Goal: Feedback & Contribution: Contribute content

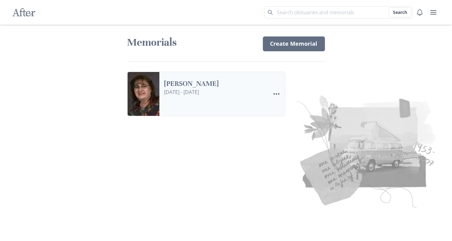
click at [199, 83] on link "[PERSON_NAME]" at bounding box center [214, 83] width 101 height 9
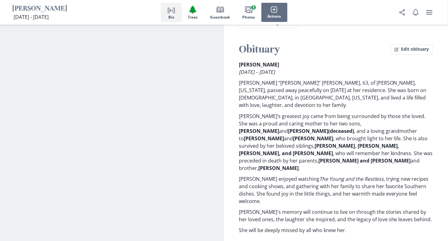
scroll to position [495, 0]
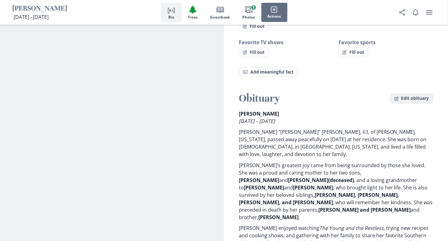
click at [409, 94] on button "Edit obituary" at bounding box center [411, 99] width 43 height 10
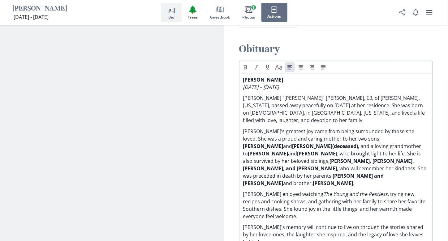
scroll to position [557, 0]
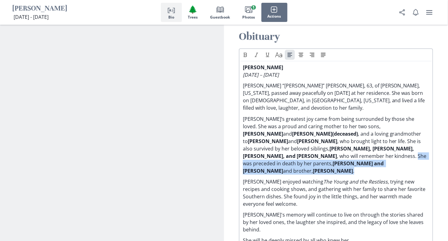
drag, startPoint x: 352, startPoint y: 138, endPoint x: 301, endPoint y: 131, distance: 51.8
click at [301, 131] on p "[PERSON_NAME]’s greatest joy came from being surrounded by those she loved. She…" at bounding box center [336, 144] width 186 height 59
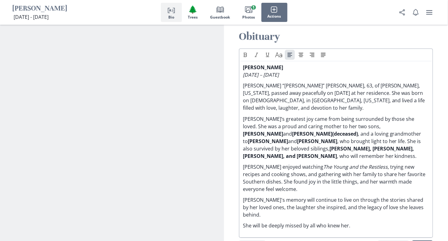
click at [328, 117] on p "[PERSON_NAME]’s greatest joy came from being surrounded by those she loved. She…" at bounding box center [336, 137] width 186 height 45
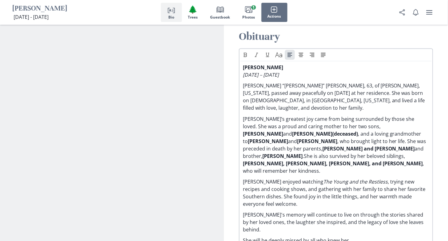
scroll to position [526, 0]
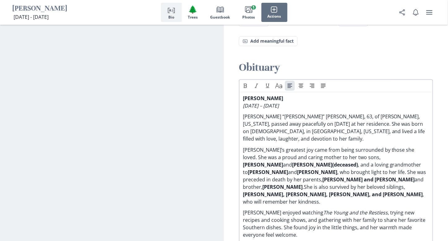
click at [247, 146] on p "[PERSON_NAME]’s greatest joy came from being surrounded by those she loved. She…" at bounding box center [336, 175] width 186 height 59
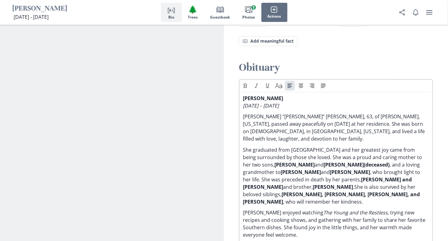
click at [292, 146] on p "She graduated from [GEOGRAPHIC_DATA] and her greatest joy came from being surro…" at bounding box center [336, 175] width 186 height 59
click at [314, 146] on p "She graduated from [GEOGRAPHIC_DATA] and her greatest joy came from being surro…" at bounding box center [336, 175] width 186 height 59
click at [327, 146] on p "She graduated from [GEOGRAPHIC_DATA] and her greatest joy came from being surro…" at bounding box center [336, 175] width 186 height 59
click at [393, 120] on div "[PERSON_NAME] [DATE] – [DATE] [PERSON_NAME] “[PERSON_NAME]” [PERSON_NAME], 63, …" at bounding box center [336, 185] width 186 height 181
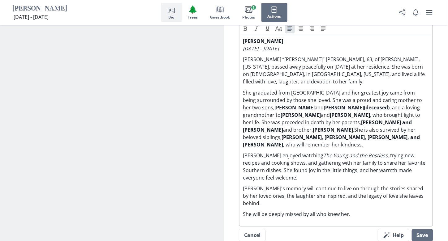
scroll to position [587, 0]
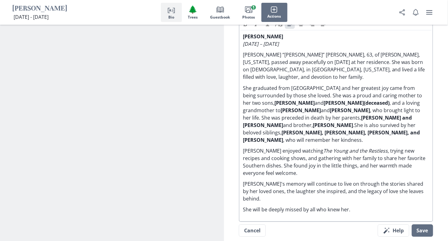
click at [302, 100] on p "She graduated from [GEOGRAPHIC_DATA] and her greatest joy came from being surro…" at bounding box center [336, 113] width 186 height 59
click at [322, 100] on p "She graduated from [GEOGRAPHIC_DATA] and her greatest joy came from being surro…" at bounding box center [336, 113] width 186 height 59
click at [322, 99] on p "She graduated from [GEOGRAPHIC_DATA] and her greatest joy came from being surro…" at bounding box center [336, 113] width 186 height 59
click at [341, 100] on strong "[PERSON_NAME](deceased)" at bounding box center [356, 103] width 66 height 7
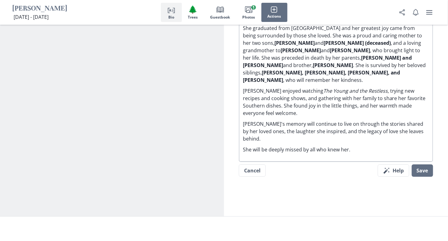
scroll to position [649, 0]
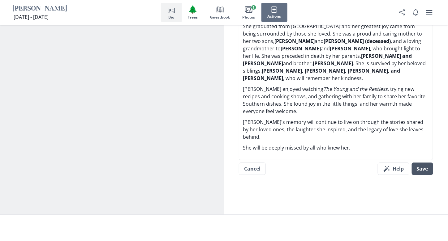
click at [426, 163] on button "Save" at bounding box center [422, 169] width 21 height 12
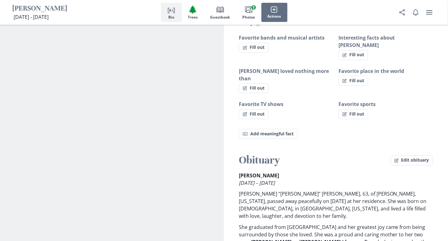
scroll to position [433, 0]
